Goal: Information Seeking & Learning: Learn about a topic

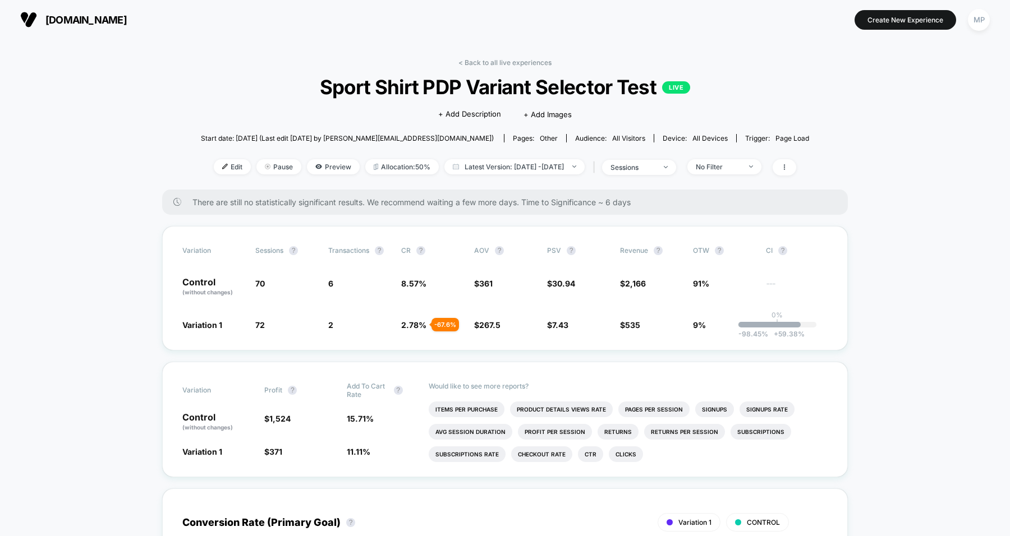
click at [62, 21] on span "[DOMAIN_NAME]" at bounding box center [85, 20] width 81 height 12
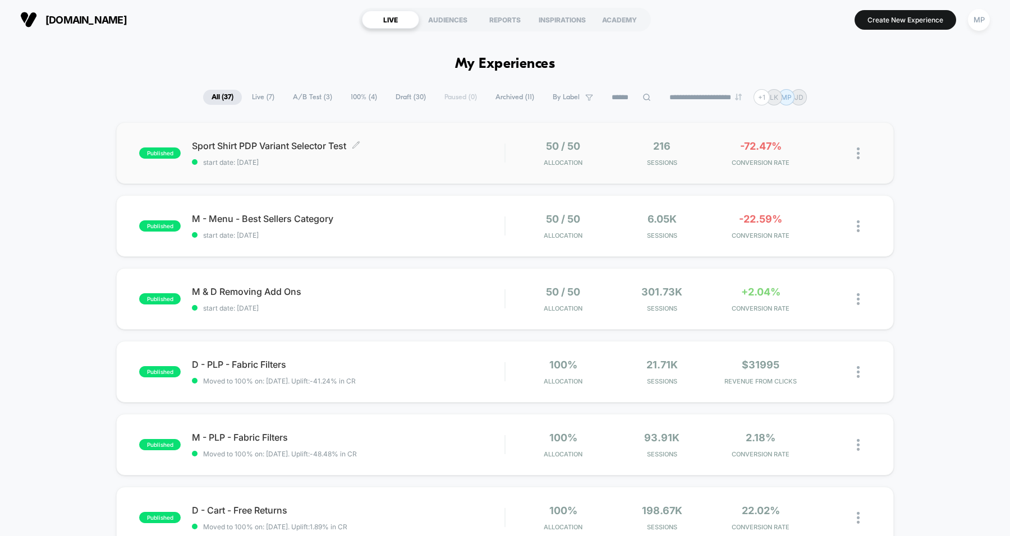
click at [445, 148] on span "Sport Shirt PDP Variant Selector Test Click to edit experience details" at bounding box center [348, 145] width 312 height 11
click at [423, 155] on div "Sport Shirt PDP Variant Selector Test Click to edit experience details Click to…" at bounding box center [348, 153] width 312 height 26
click at [389, 297] on span "M & D Removing Add Ons Click to edit experience details" at bounding box center [348, 291] width 312 height 11
